Goal: Task Accomplishment & Management: Manage account settings

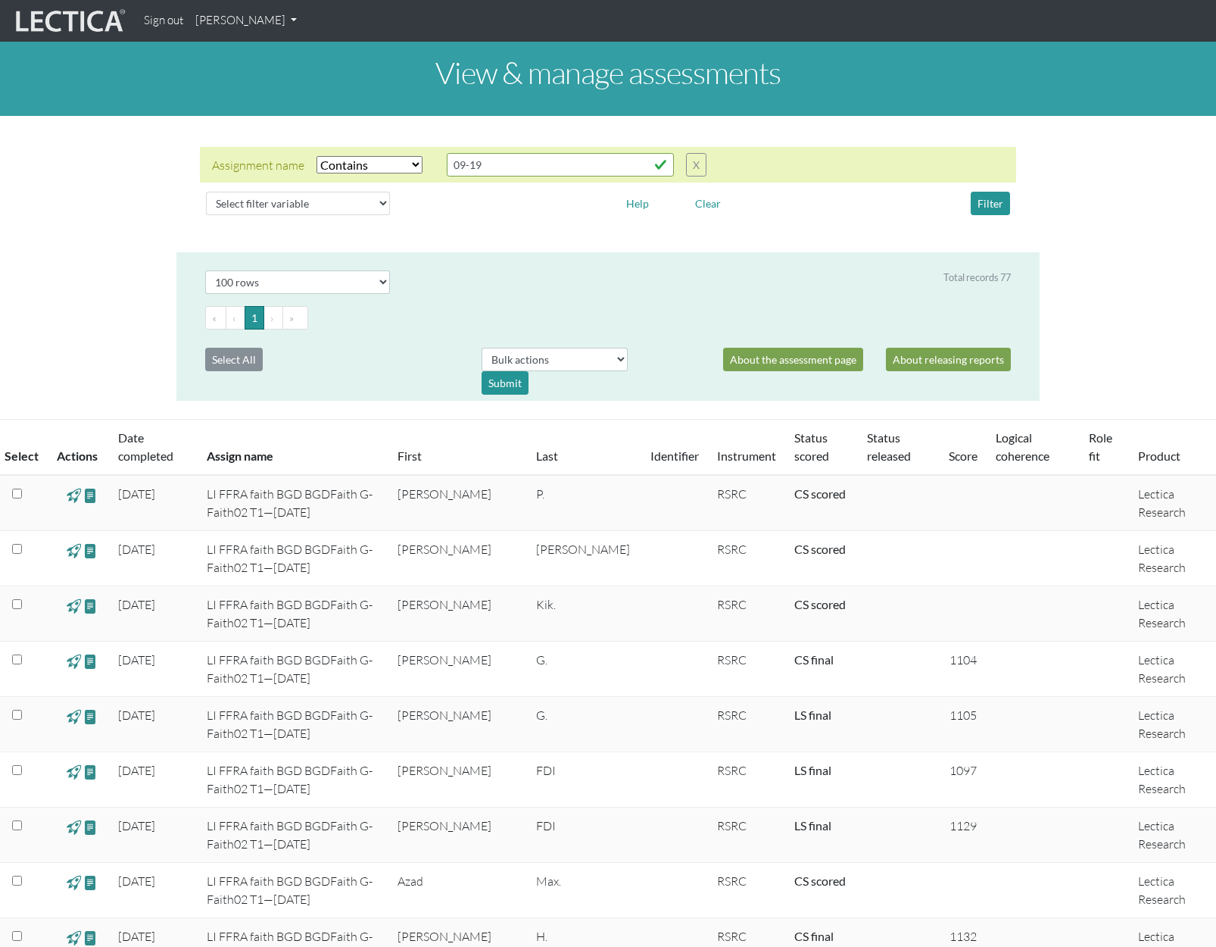
select select "icontains"
select select "100"
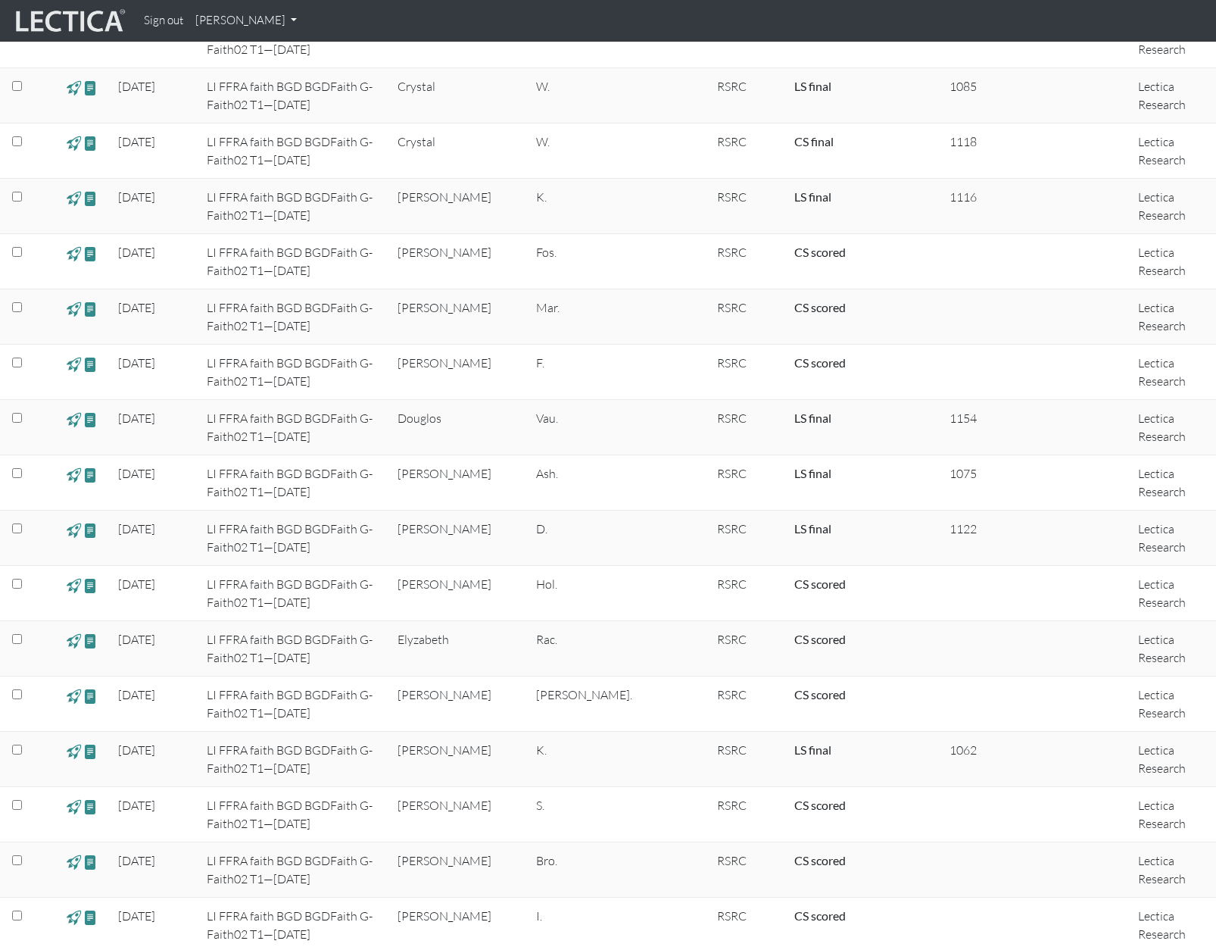
scroll to position [1292, 0]
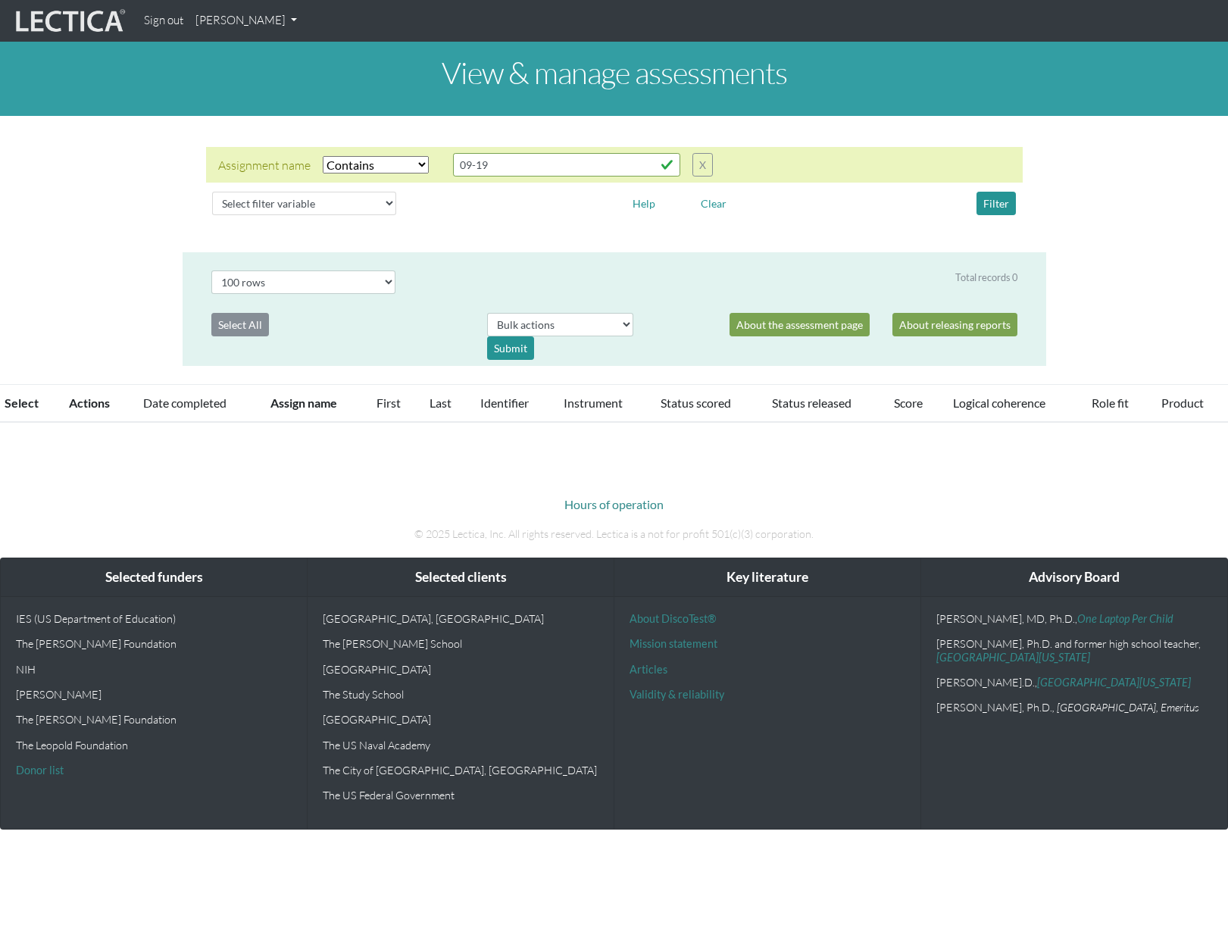
select select "icontains"
select select "100"
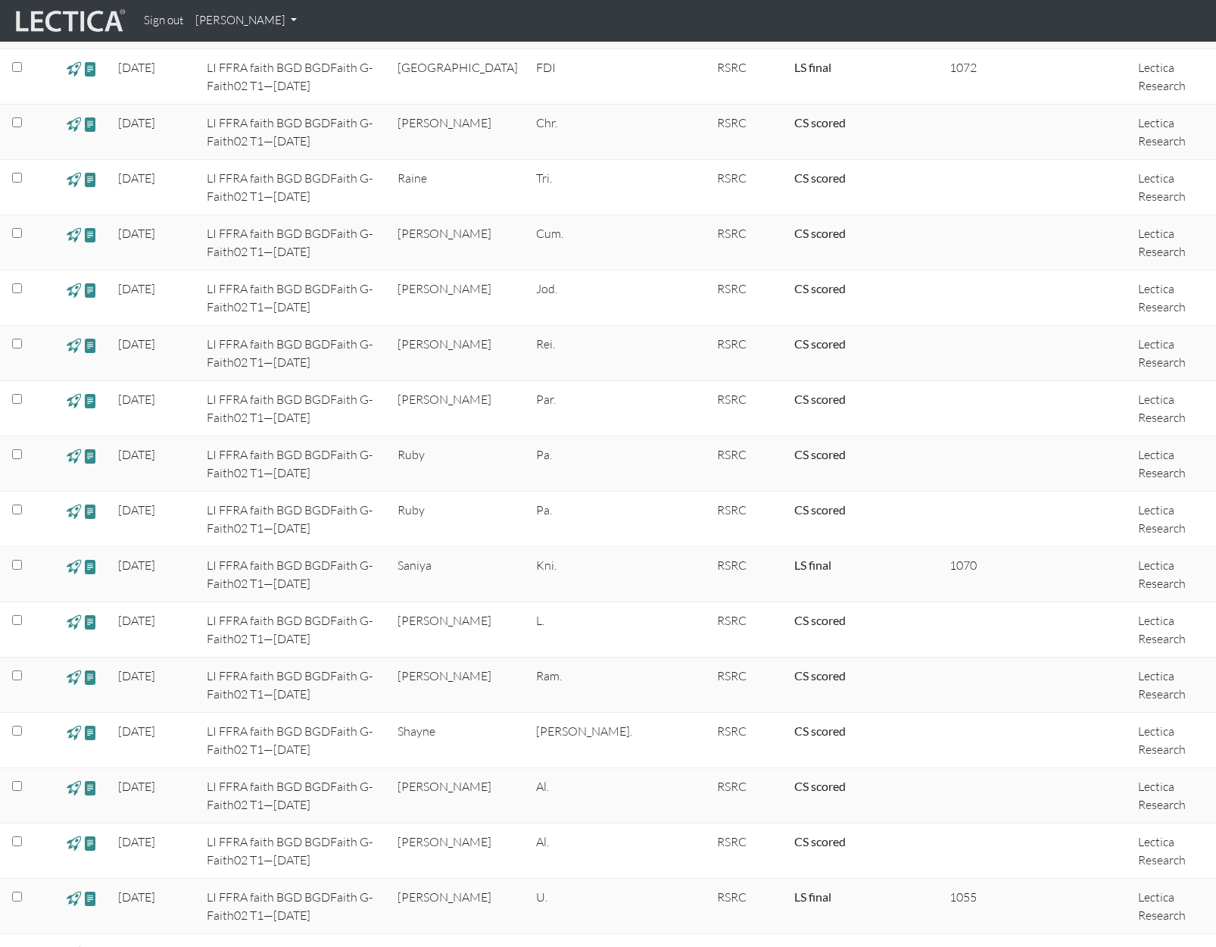
scroll to position [3575, 0]
